Goal: Browse casually: Explore the website without a specific task or goal

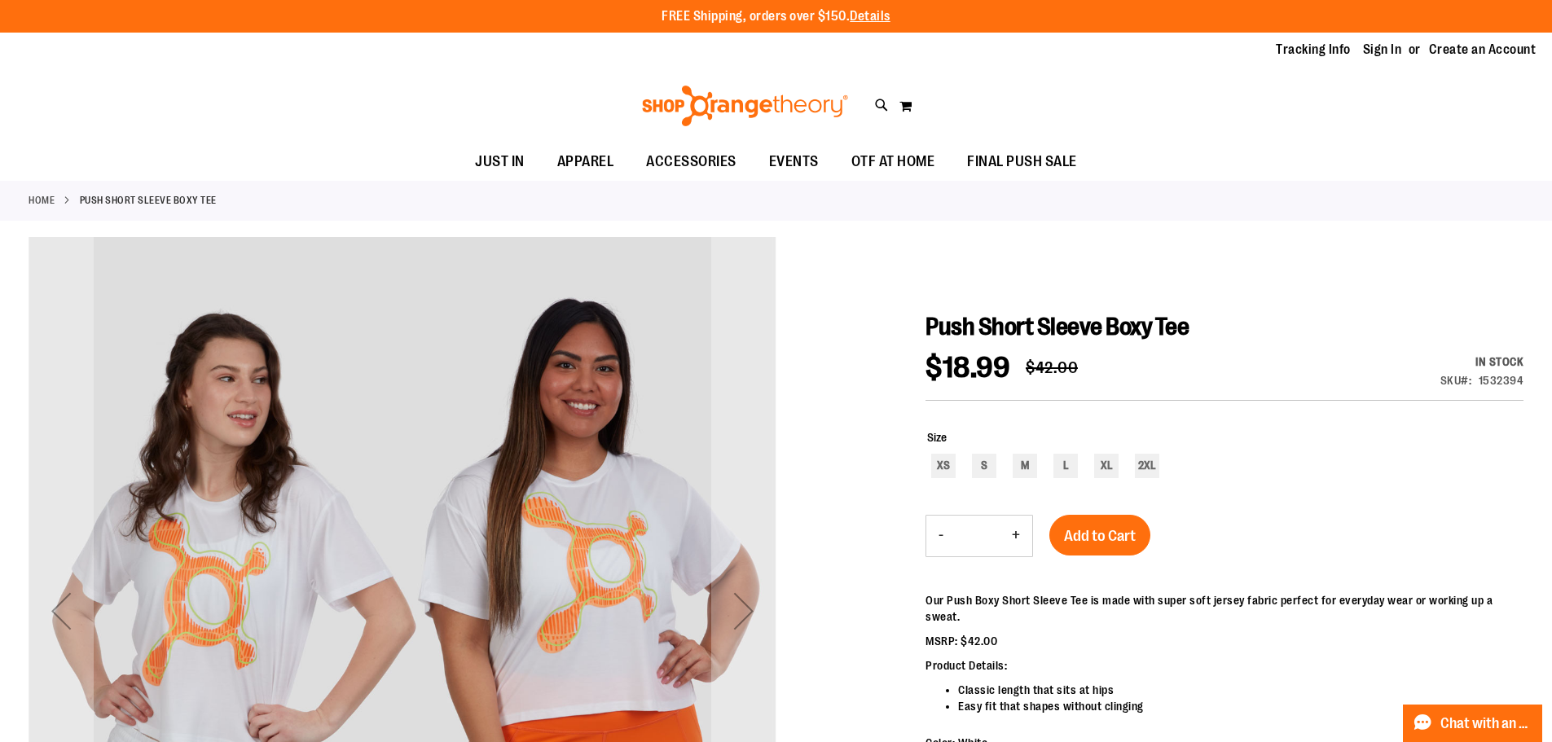
type input "**********"
click at [880, 103] on icon at bounding box center [882, 105] width 14 height 19
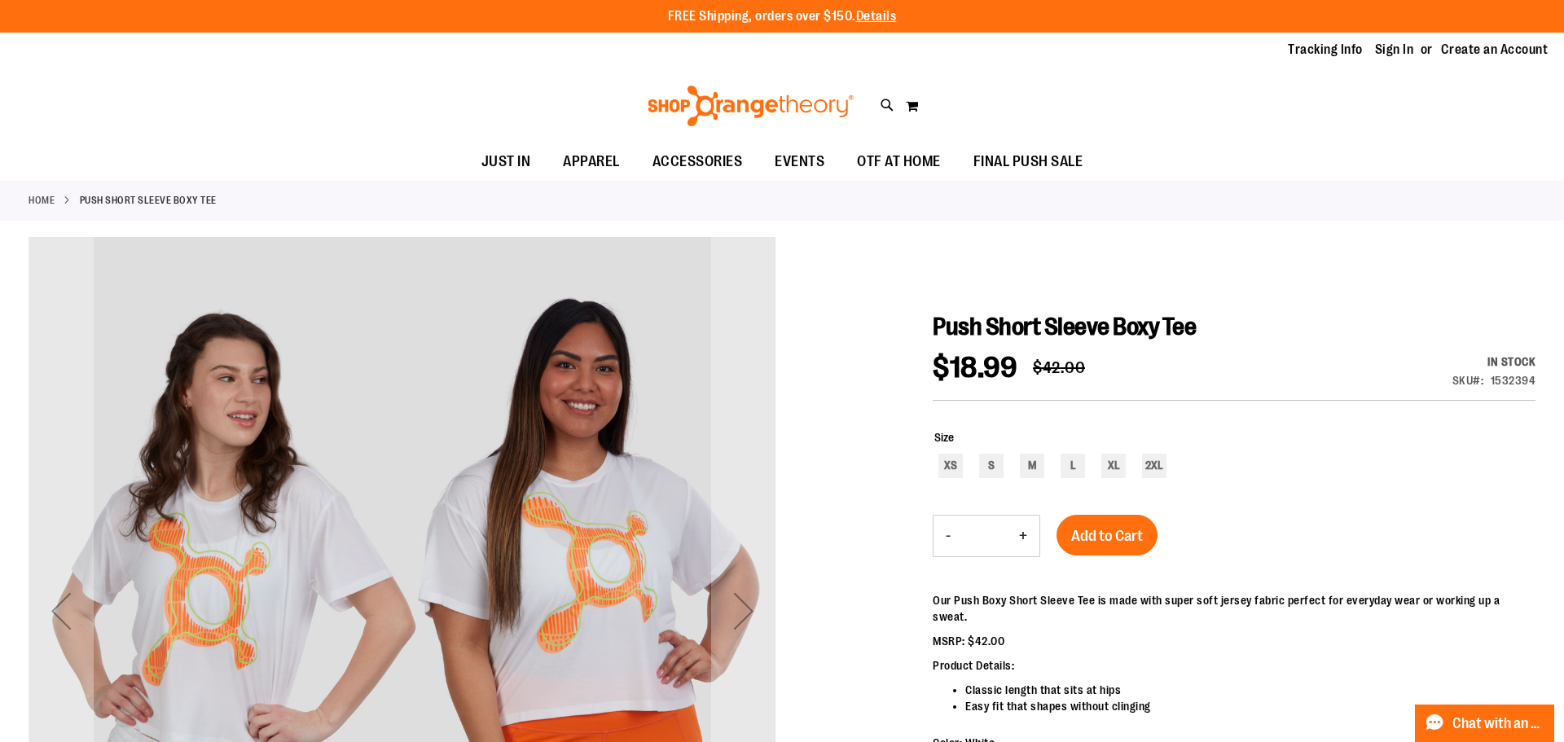
click at [1268, 277] on div "Search Popular Suggestions Advanced Search # Type at least 3 character to searc…" at bounding box center [781, 403] width 1240 height 677
click at [1390, 467] on div "Search Popular Suggestions Advanced Search # Type at least 3 character to searc…" at bounding box center [781, 403] width 1240 height 677
click at [1251, 639] on div "Search Popular Suggestions Advanced Search # Type at least 3 character to searc…" at bounding box center [781, 403] width 1240 height 677
click at [1548, 22] on link at bounding box center [1543, 25] width 25 height 35
